Goal: Task Accomplishment & Management: Complete application form

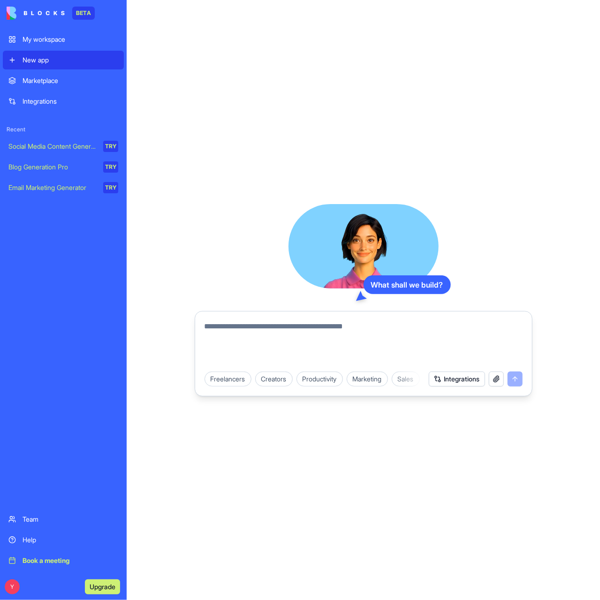
click at [235, 381] on div "Freelancers" at bounding box center [228, 379] width 47 height 15
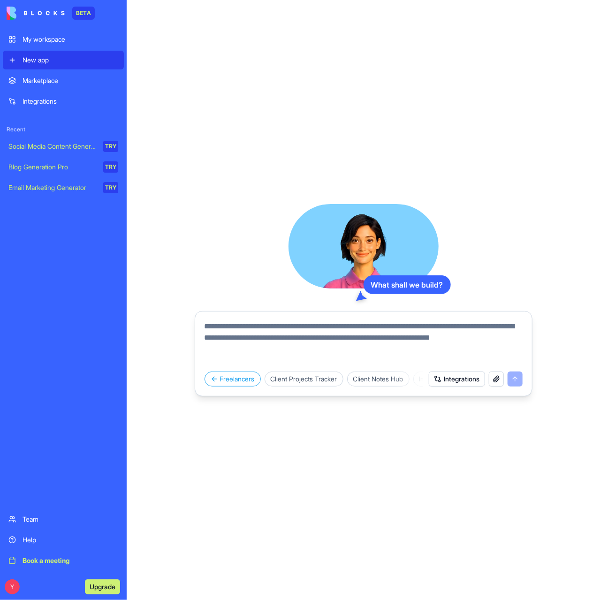
click at [298, 378] on div "Client Projects Tracker" at bounding box center [304, 379] width 79 height 15
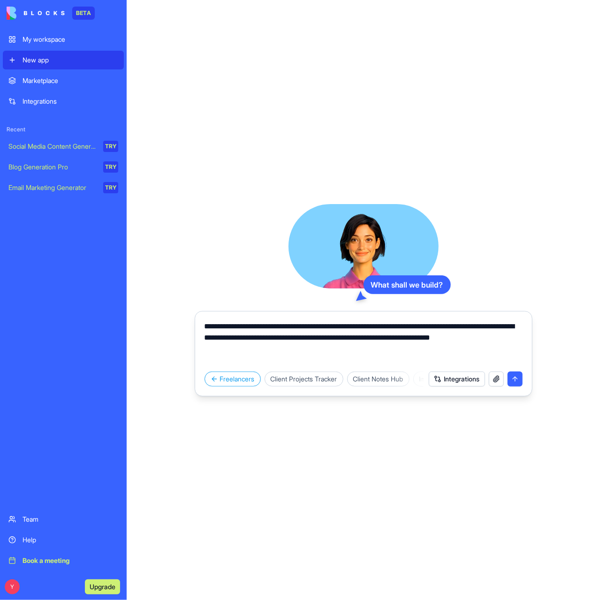
click at [518, 377] on button "submit" at bounding box center [515, 379] width 15 height 15
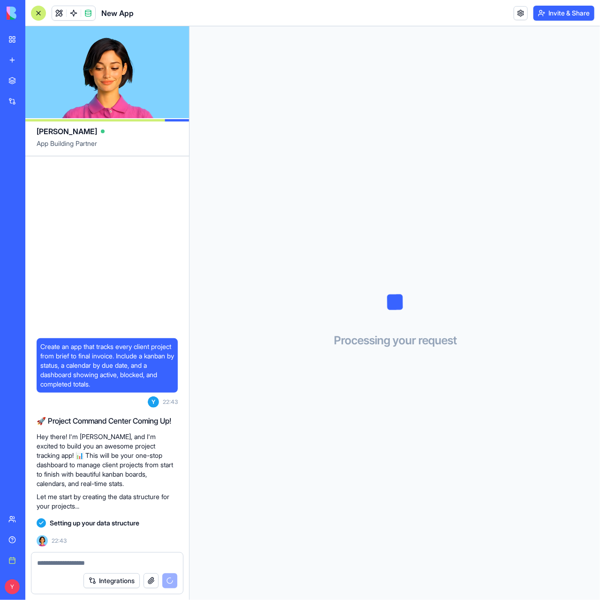
click at [118, 581] on button "Integrations" at bounding box center [112, 580] width 56 height 15
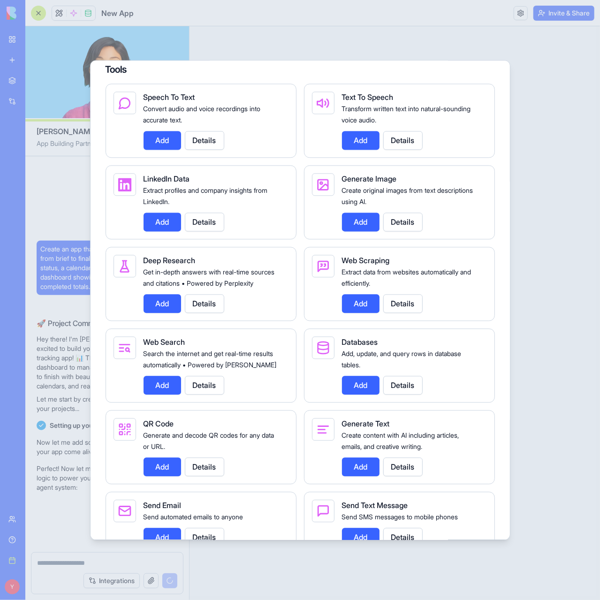
scroll to position [999, 0]
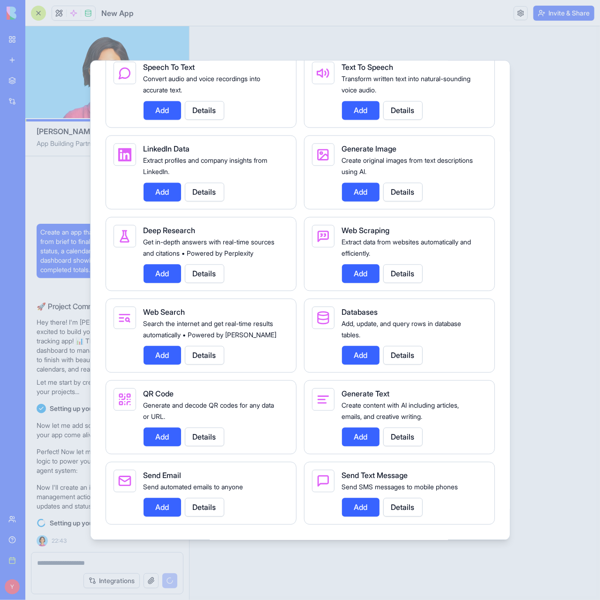
click at [457, 24] on div at bounding box center [300, 300] width 600 height 600
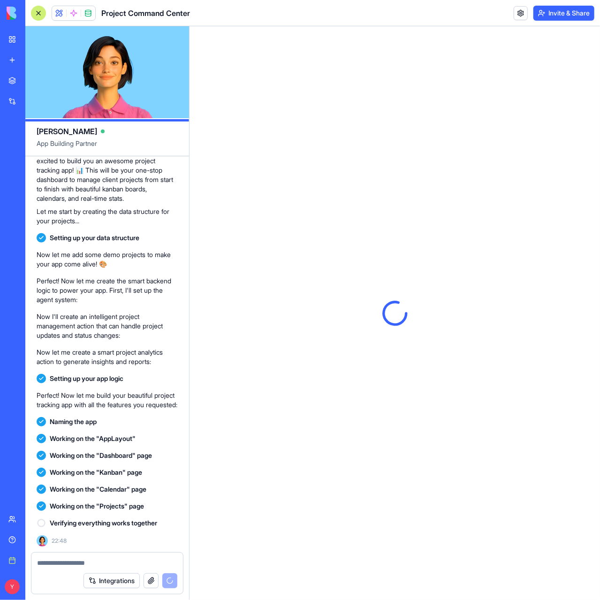
scroll to position [0, 0]
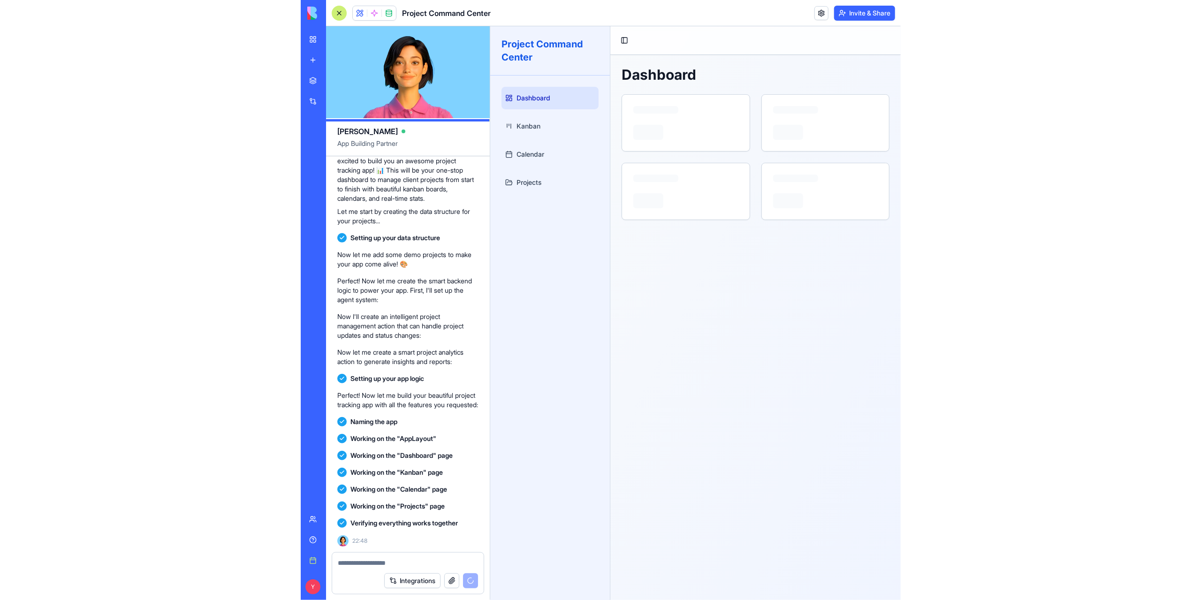
scroll to position [302, 0]
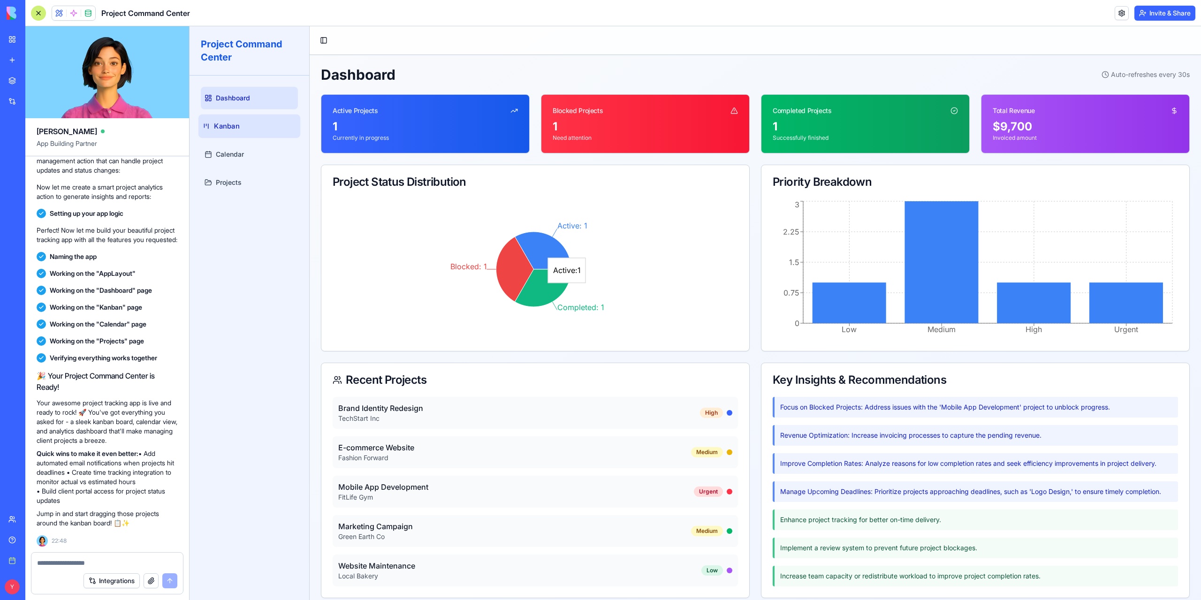
click at [243, 133] on link "Kanban" at bounding box center [249, 125] width 102 height 23
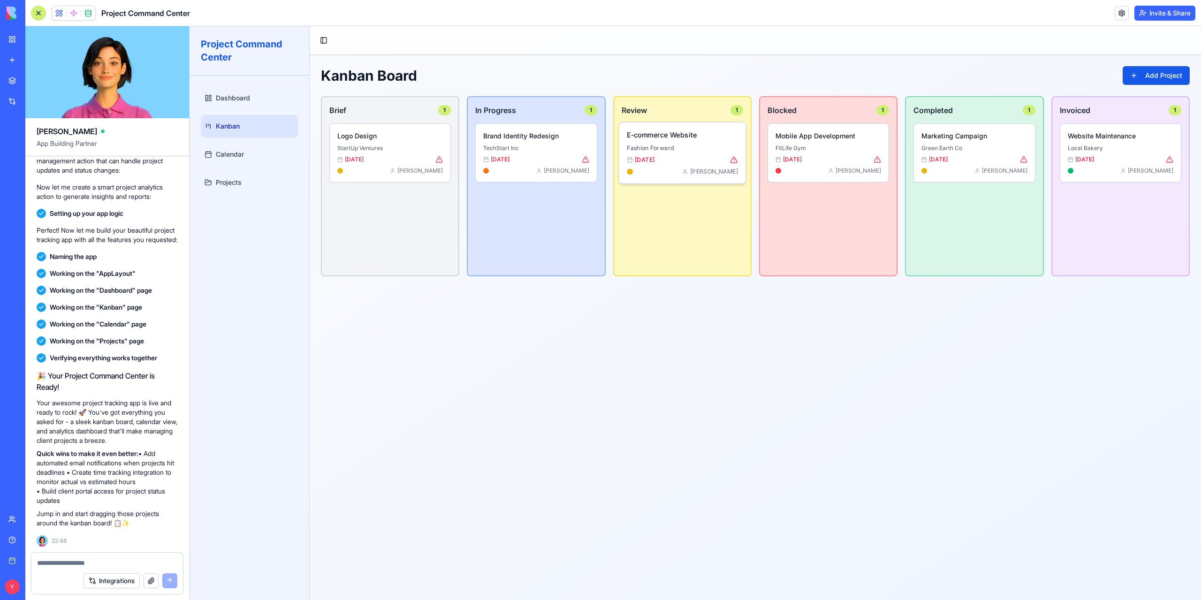
click at [600, 144] on p "Fashion Forward" at bounding box center [682, 148] width 111 height 8
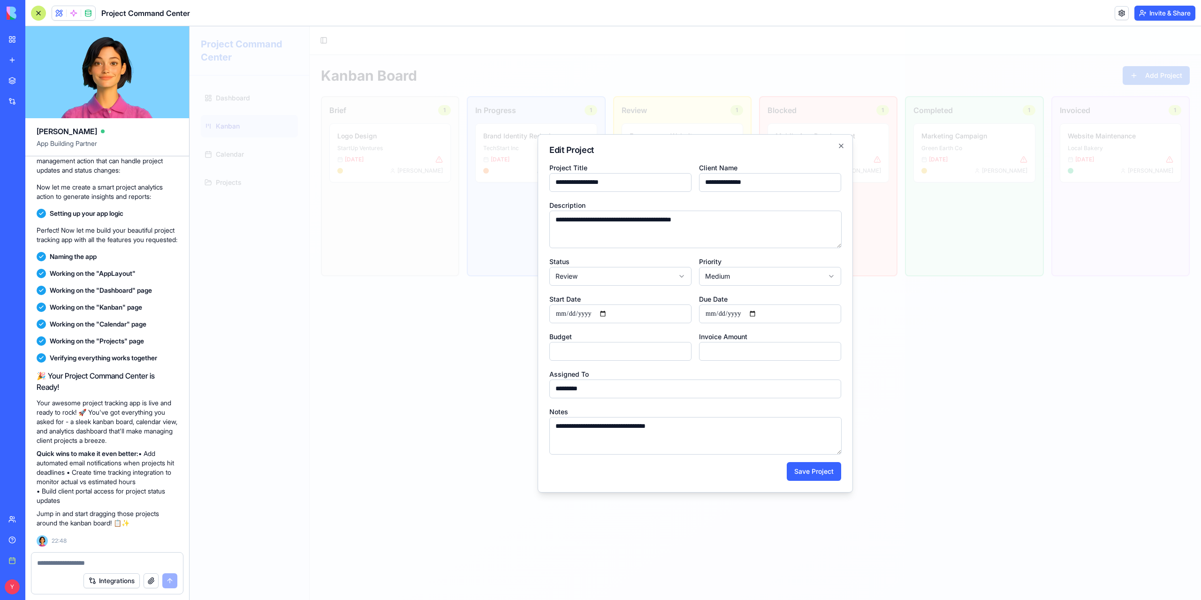
click at [479, 361] on div at bounding box center [696, 313] width 1012 height 574
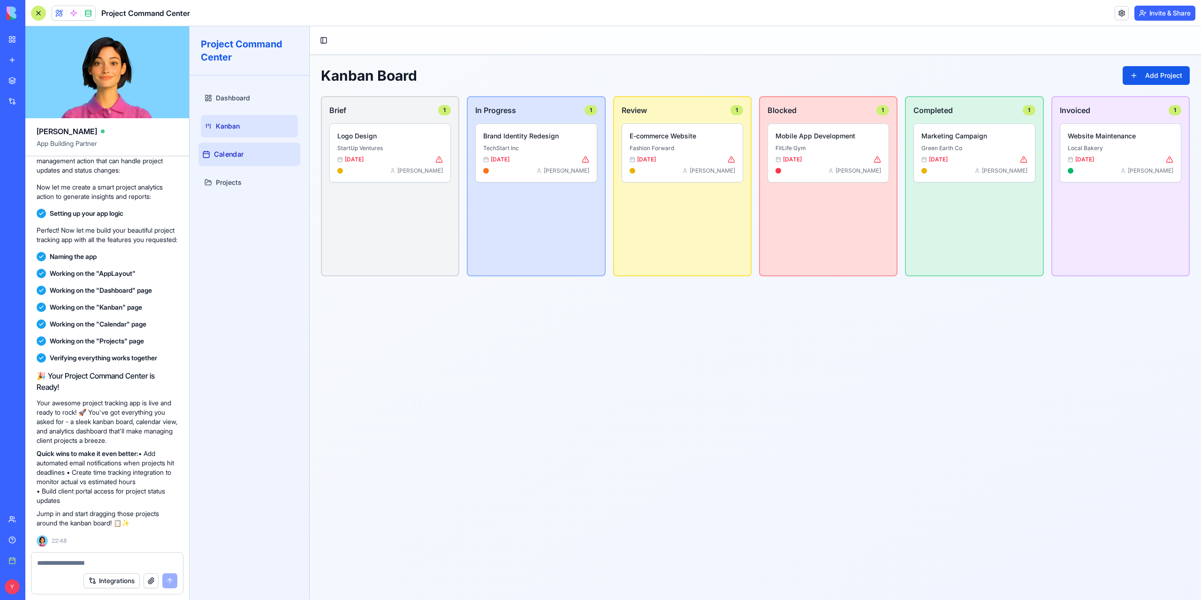
click at [239, 150] on span "Calendar" at bounding box center [229, 155] width 30 height 10
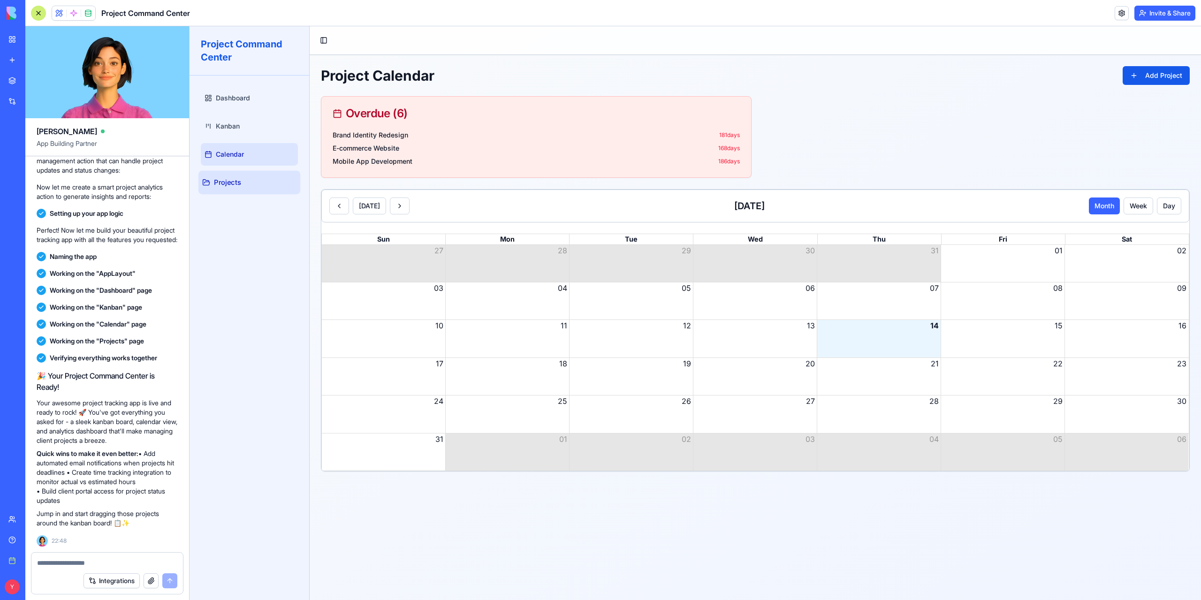
click at [252, 183] on link "Projects" at bounding box center [249, 182] width 102 height 23
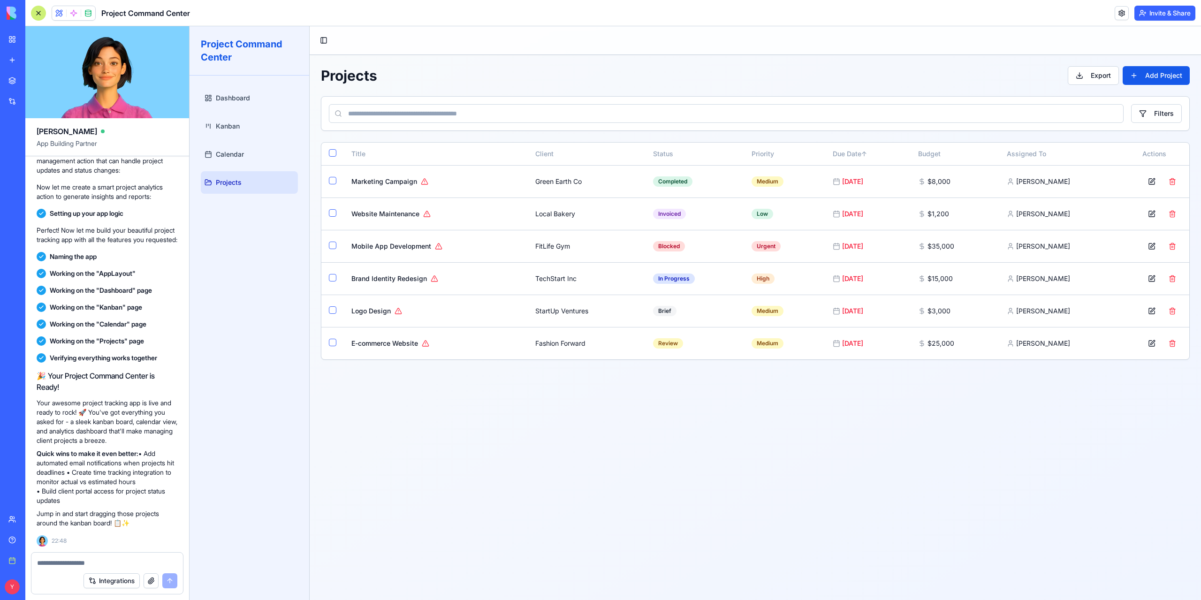
click at [85, 565] on textarea at bounding box center [107, 562] width 141 height 9
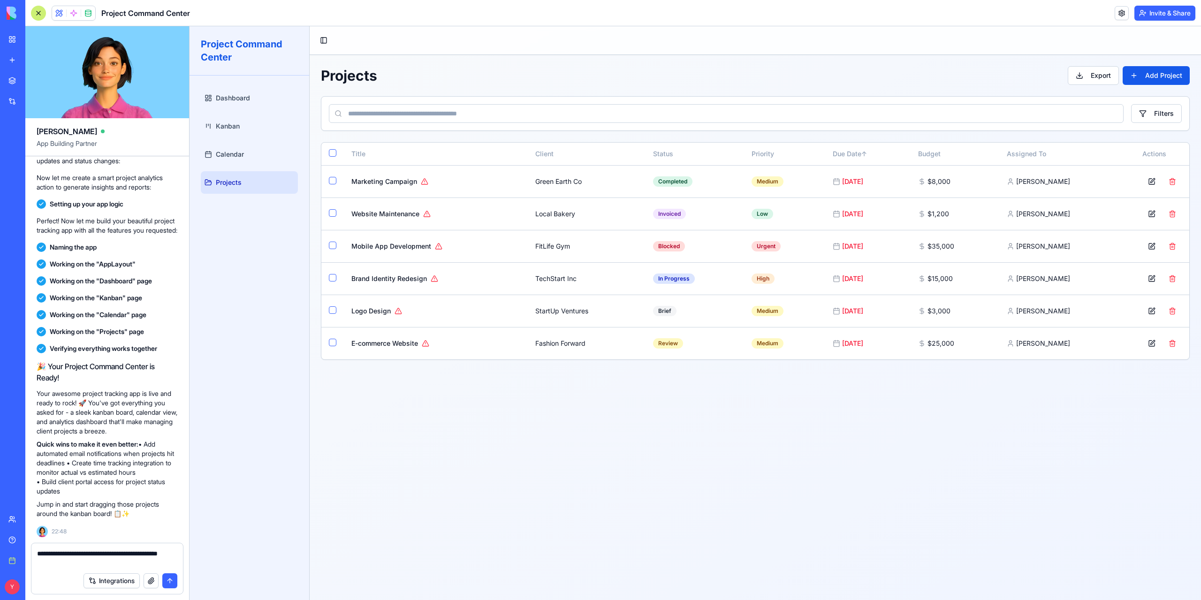
type textarea "**********"
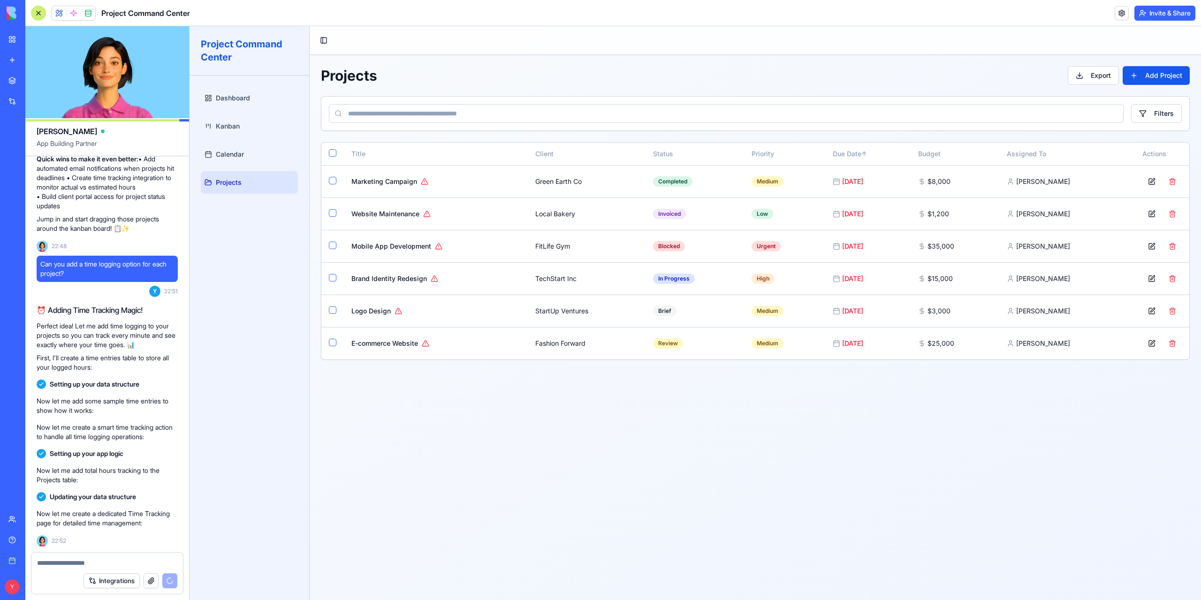
scroll to position [664, 0]
